Goal: Task Accomplishment & Management: Manage account settings

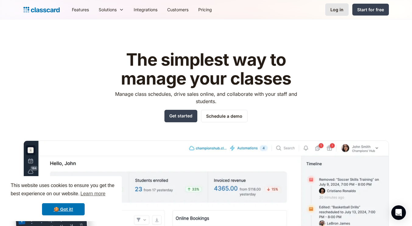
click at [336, 7] on div "Log in" at bounding box center [337, 9] width 13 height 6
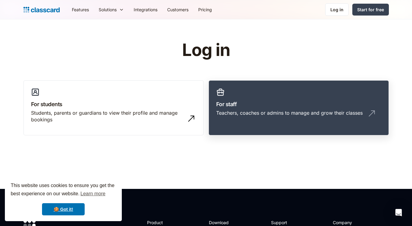
click at [298, 110] on div "Teachers, coaches or admins to manage and grow their classes" at bounding box center [289, 113] width 147 height 7
